Goal: Find contact information: Find contact information

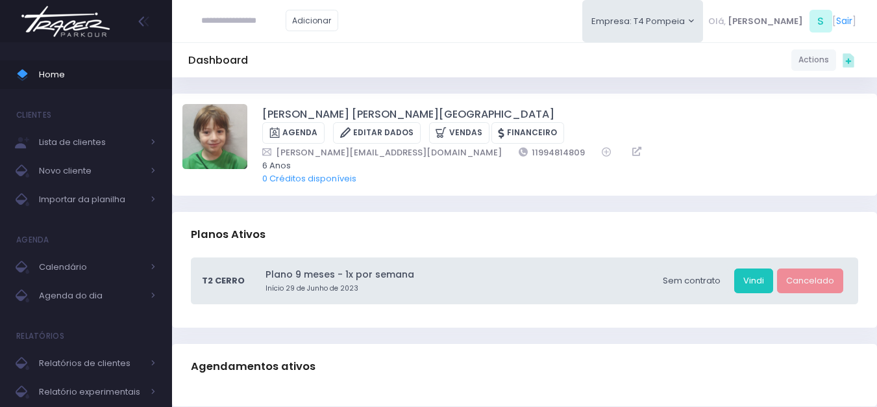
drag, startPoint x: 468, startPoint y: 136, endPoint x: 410, endPoint y: 136, distance: 57.8
click at [410, 145] on div "[PERSON_NAME][EMAIL_ADDRESS][DOMAIN_NAME] 11994814809" at bounding box center [556, 152] width 588 height 14
copy link "11994814809"
